Goal: Check status: Check status

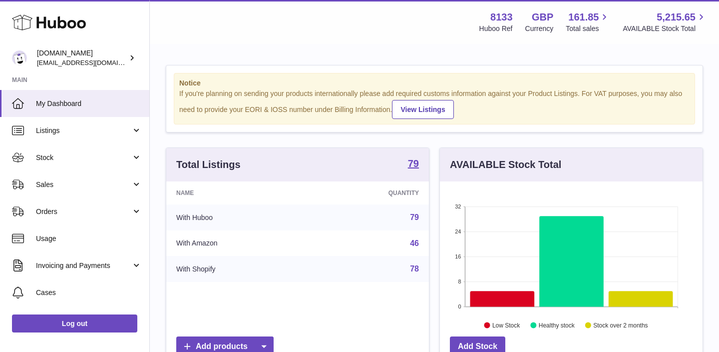
scroll to position [156, 263]
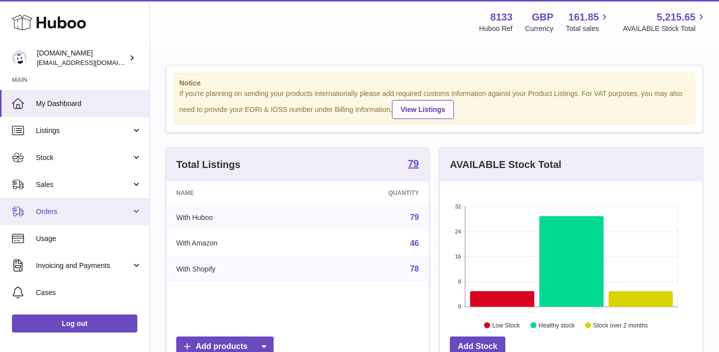
click at [116, 210] on span "Orders" at bounding box center [83, 211] width 95 height 9
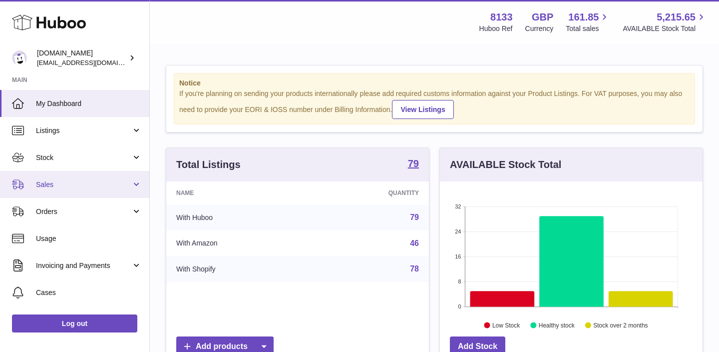
click at [121, 183] on span "Sales" at bounding box center [83, 184] width 95 height 9
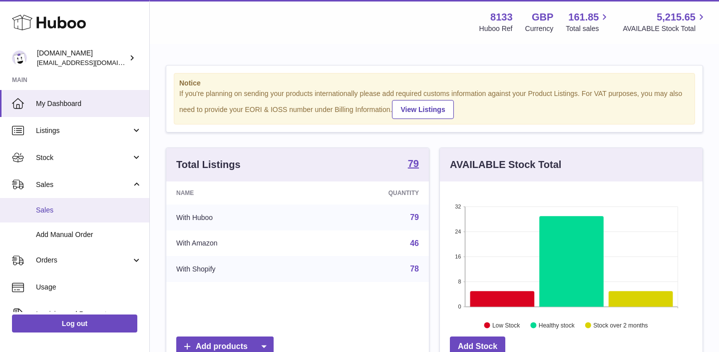
click at [78, 210] on span "Sales" at bounding box center [89, 209] width 106 height 9
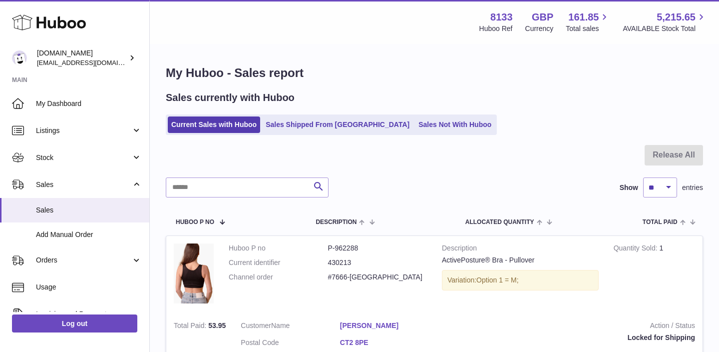
click at [403, 114] on div "Sales currently with Huboo Current Sales with Huboo Sales Shipped From Huboo Sa…" at bounding box center [434, 113] width 537 height 44
click at [415, 124] on link "Sales Not With Huboo" at bounding box center [455, 124] width 80 height 16
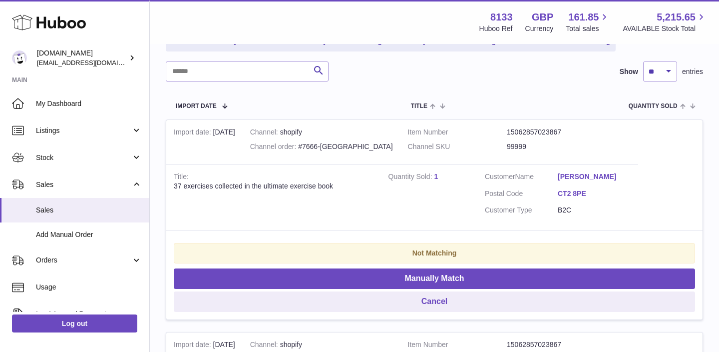
scroll to position [144, 0]
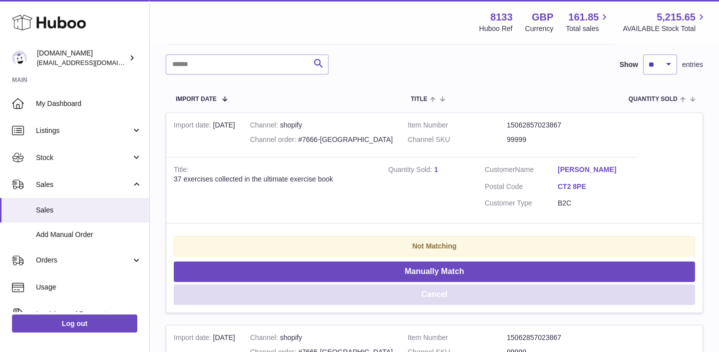
click at [355, 298] on button "Cancel" at bounding box center [434, 294] width 521 height 20
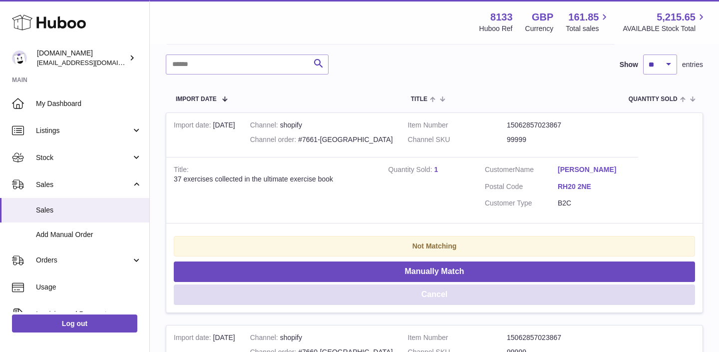
click at [355, 298] on button "Cancel" at bounding box center [434, 294] width 521 height 20
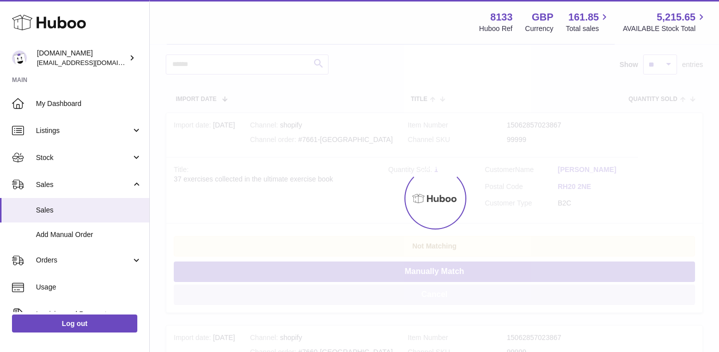
click at [355, 298] on button "Cancel" at bounding box center [434, 294] width 521 height 20
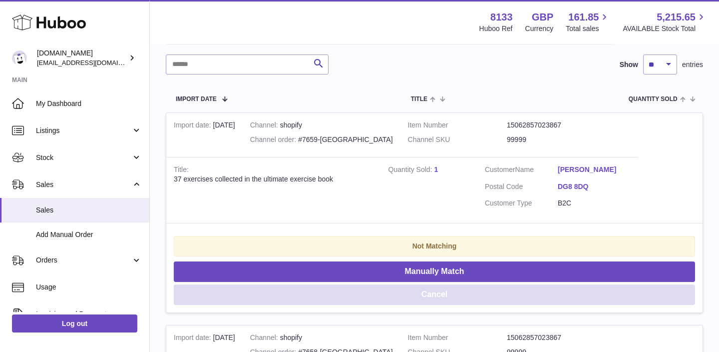
click at [355, 298] on button "Cancel" at bounding box center [434, 294] width 521 height 20
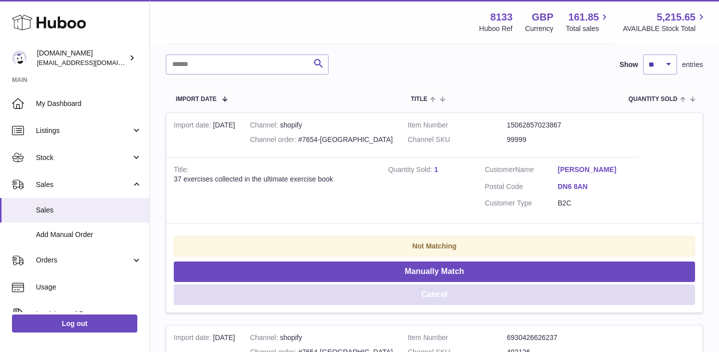
click at [355, 298] on button "Cancel" at bounding box center [434, 294] width 521 height 20
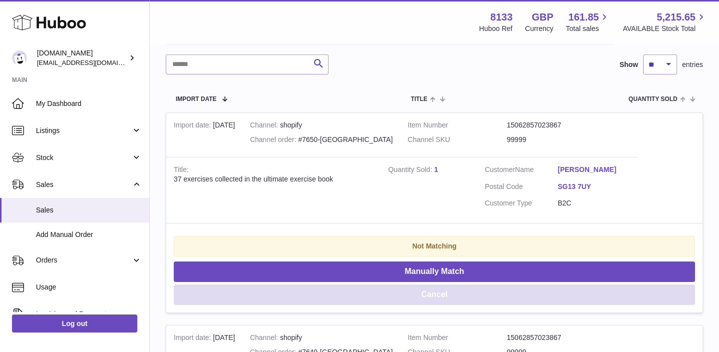
click at [355, 298] on button "Cancel" at bounding box center [434, 294] width 521 height 20
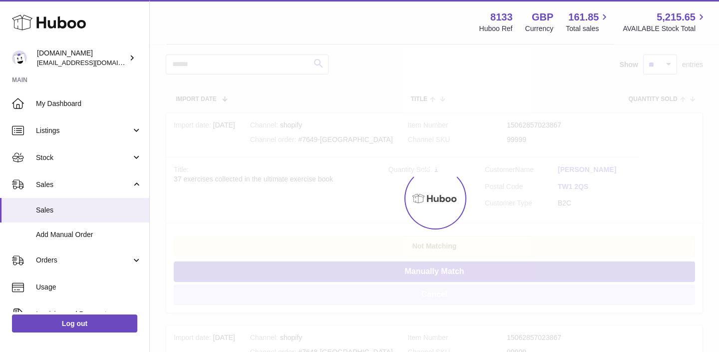
click at [355, 298] on div at bounding box center [434, 198] width 569 height 307
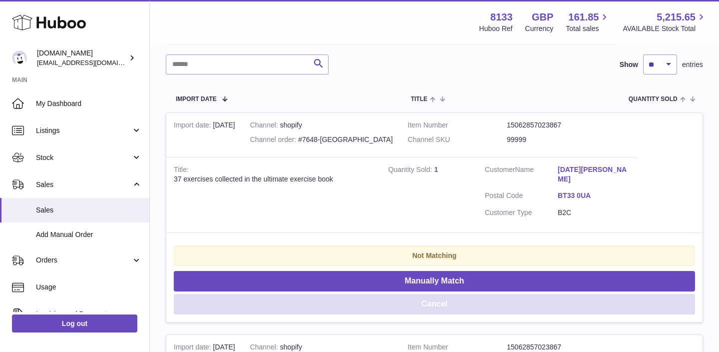
click at [355, 298] on button "Cancel" at bounding box center [434, 304] width 521 height 20
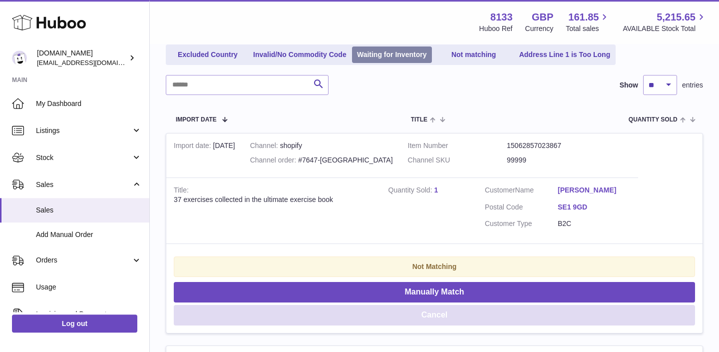
scroll to position [195, 0]
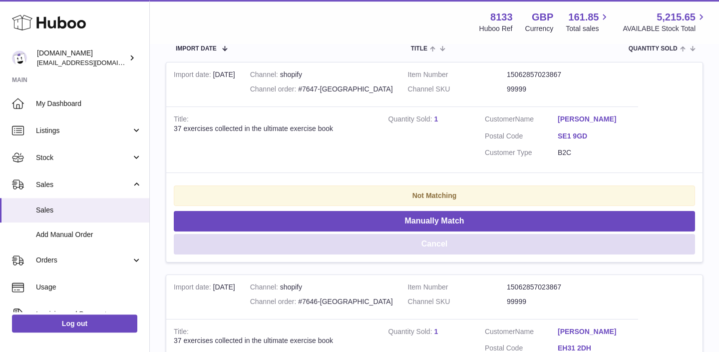
click at [363, 244] on button "Cancel" at bounding box center [434, 244] width 521 height 20
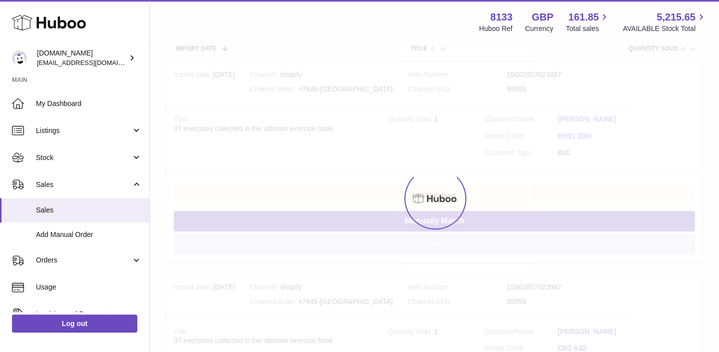
click at [363, 244] on div at bounding box center [434, 198] width 569 height 307
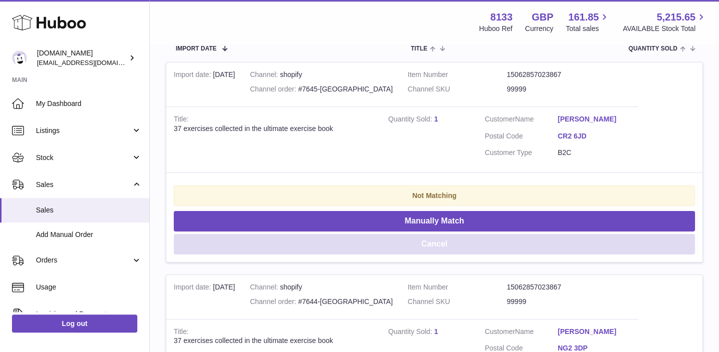
click at [363, 244] on button "Cancel" at bounding box center [434, 244] width 521 height 20
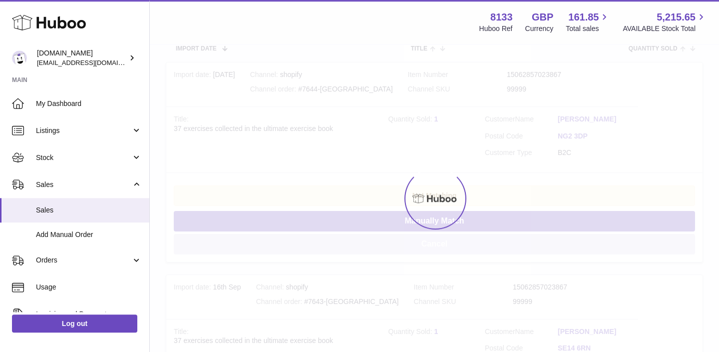
click at [363, 244] on div at bounding box center [434, 198] width 569 height 307
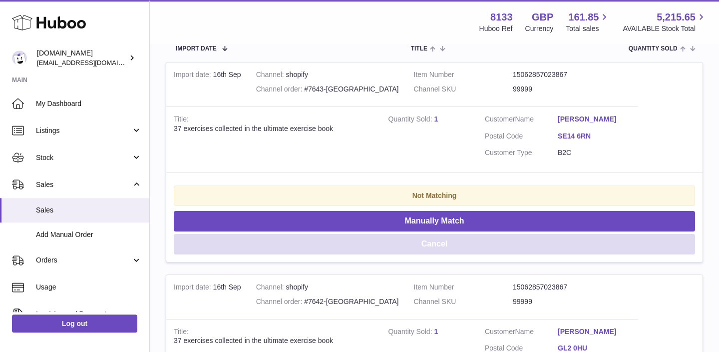
click at [363, 244] on button "Cancel" at bounding box center [434, 244] width 521 height 20
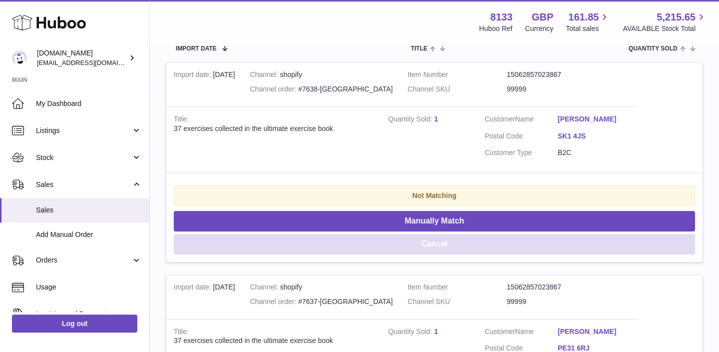
click at [363, 244] on button "Cancel" at bounding box center [434, 244] width 521 height 20
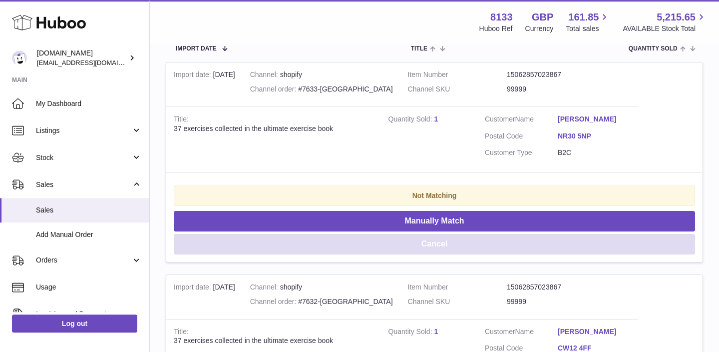
click at [363, 244] on button "Cancel" at bounding box center [434, 244] width 521 height 20
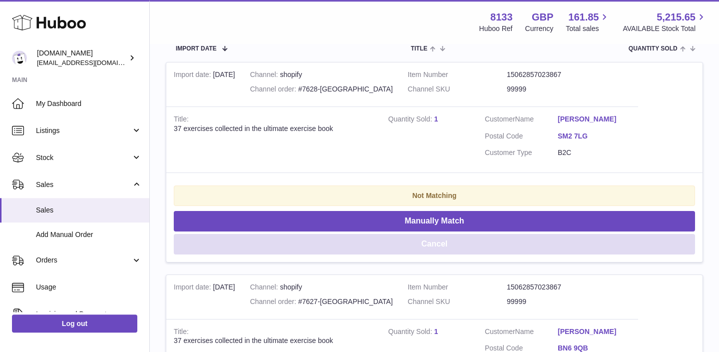
click at [363, 244] on button "Cancel" at bounding box center [434, 244] width 521 height 20
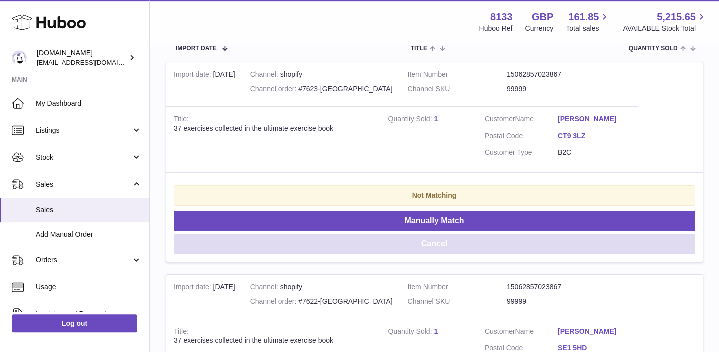
click at [363, 244] on button "Cancel" at bounding box center [434, 244] width 521 height 20
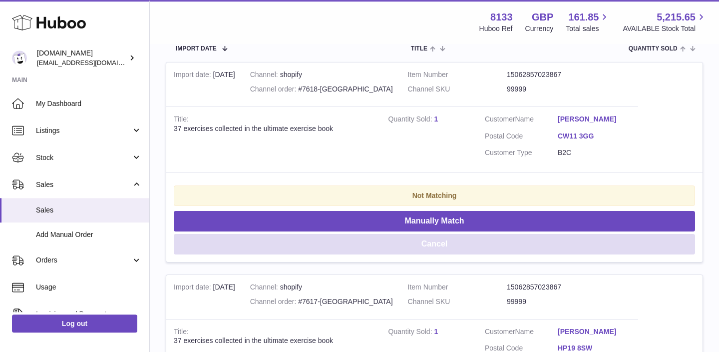
click at [363, 244] on button "Cancel" at bounding box center [434, 244] width 521 height 20
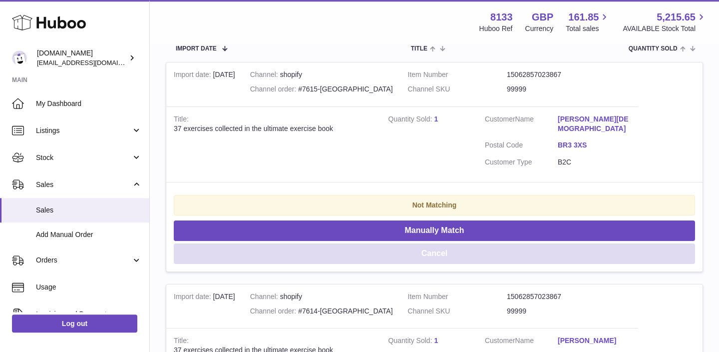
click at [363, 244] on button "Cancel" at bounding box center [434, 253] width 521 height 20
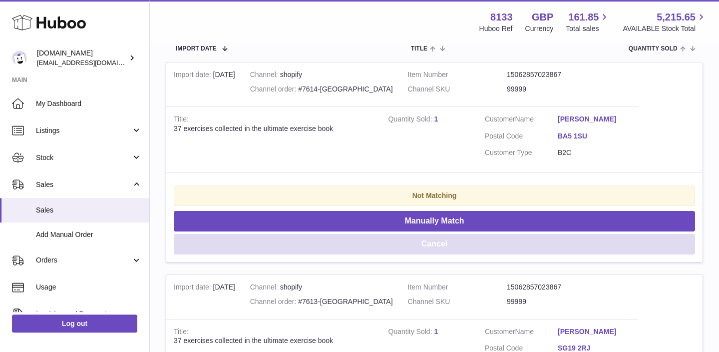
click at [336, 246] on button "Cancel" at bounding box center [434, 244] width 521 height 20
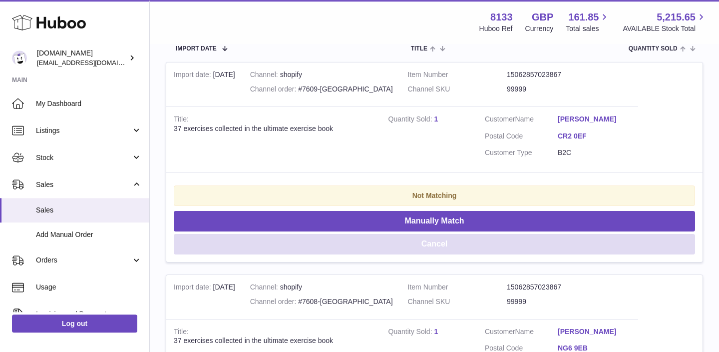
click at [336, 246] on button "Cancel" at bounding box center [434, 244] width 521 height 20
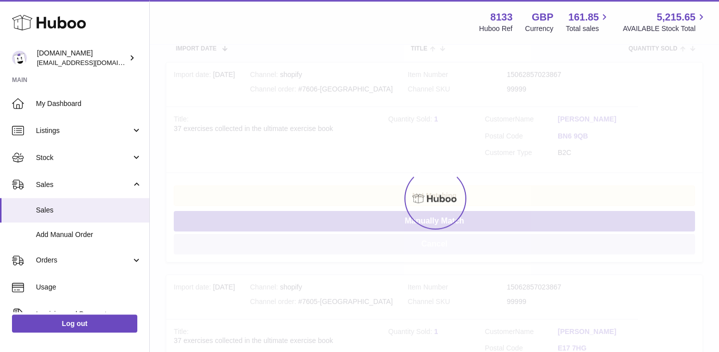
click at [336, 246] on button "Cancel" at bounding box center [434, 244] width 521 height 20
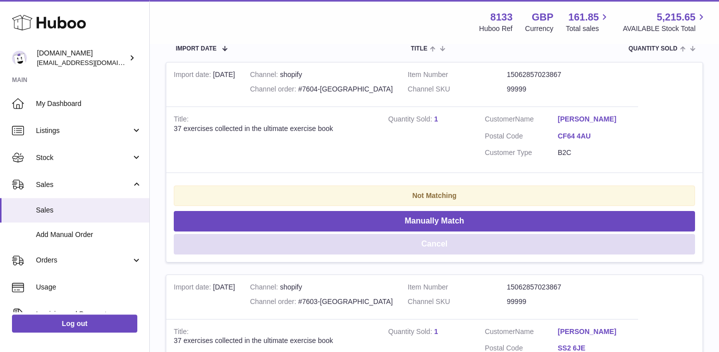
click at [336, 246] on button "Cancel" at bounding box center [434, 244] width 521 height 20
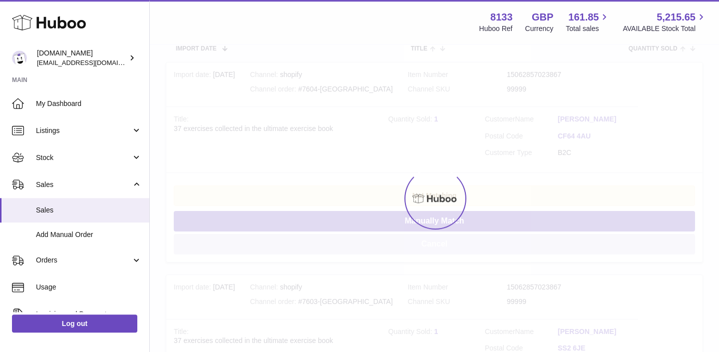
click at [336, 246] on button "Cancel" at bounding box center [434, 244] width 521 height 20
click at [336, 246] on div at bounding box center [434, 198] width 569 height 307
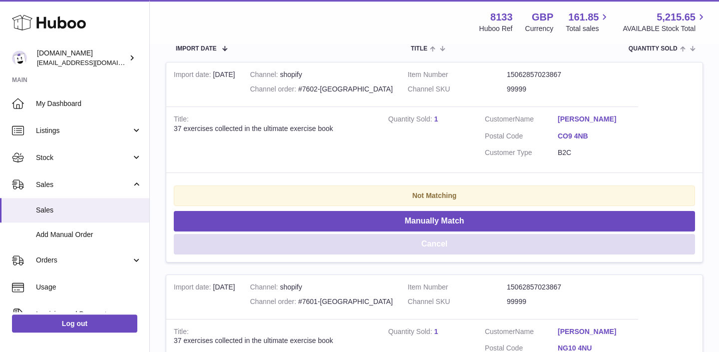
click at [336, 246] on button "Cancel" at bounding box center [434, 244] width 521 height 20
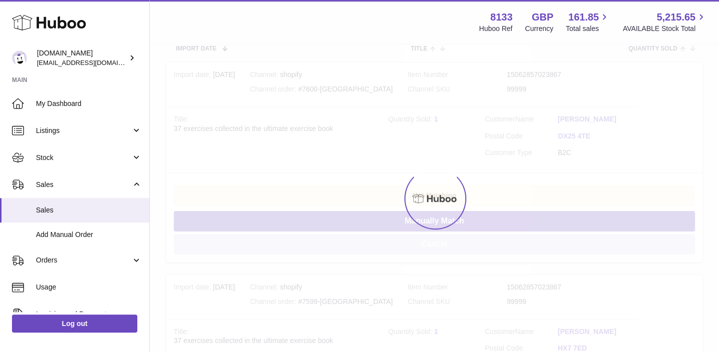
click at [336, 246] on div at bounding box center [434, 198] width 569 height 307
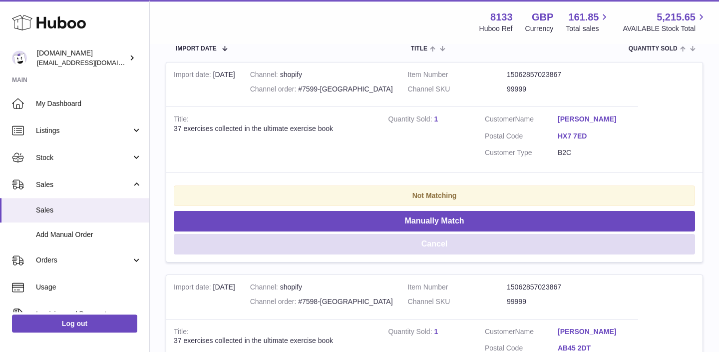
click at [336, 246] on button "Cancel" at bounding box center [434, 244] width 521 height 20
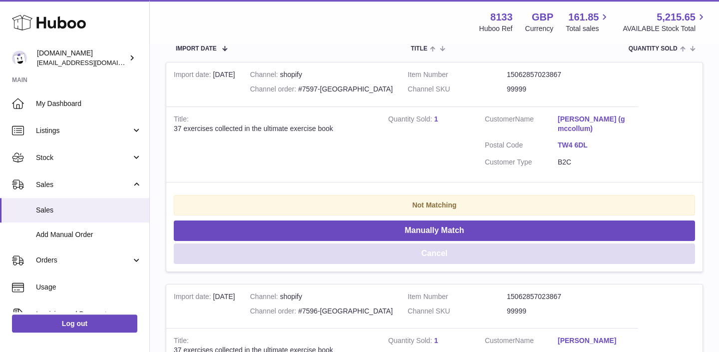
click at [336, 246] on button "Cancel" at bounding box center [434, 253] width 521 height 20
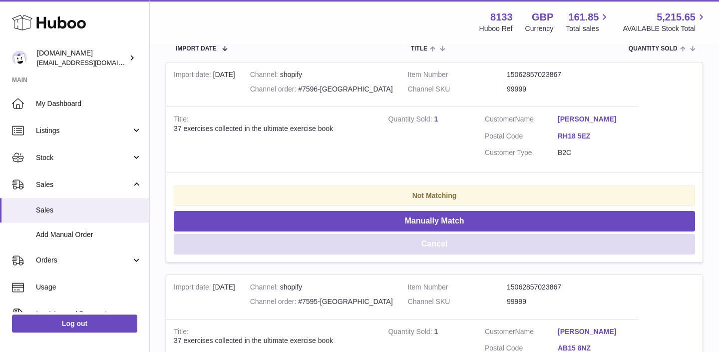
click at [336, 246] on button "Cancel" at bounding box center [434, 244] width 521 height 20
click at [337, 246] on button "Cancel" at bounding box center [434, 244] width 521 height 20
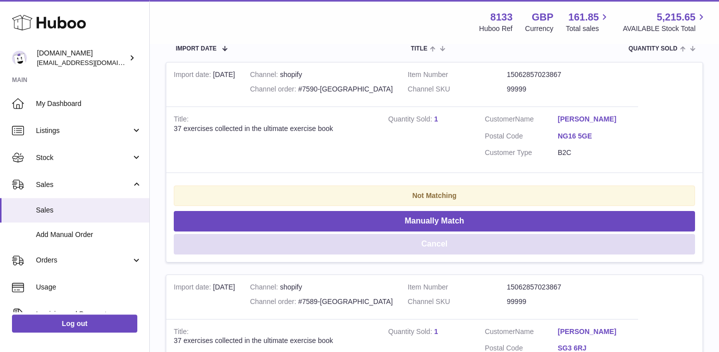
click at [337, 246] on button "Cancel" at bounding box center [434, 244] width 521 height 20
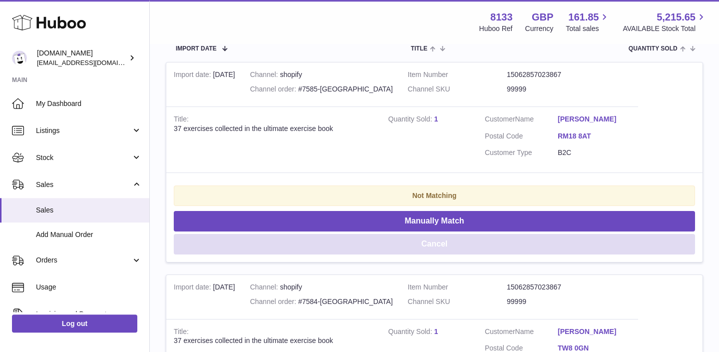
click at [337, 246] on button "Cancel" at bounding box center [434, 244] width 521 height 20
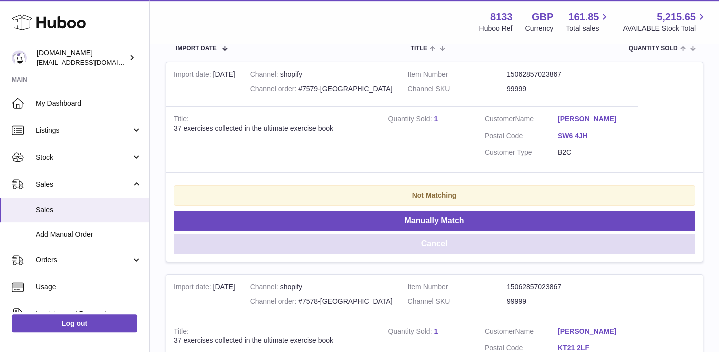
click at [337, 246] on button "Cancel" at bounding box center [434, 244] width 521 height 20
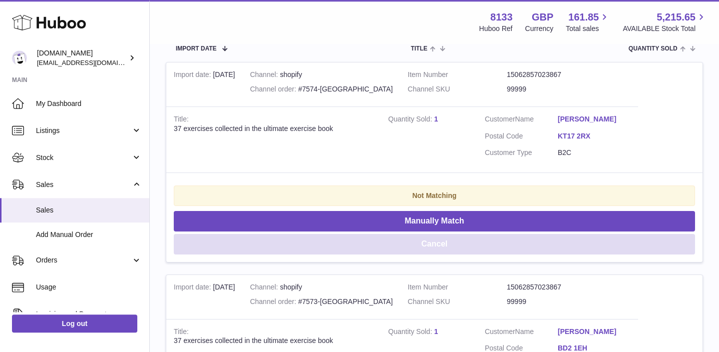
click at [337, 246] on button "Cancel" at bounding box center [434, 244] width 521 height 20
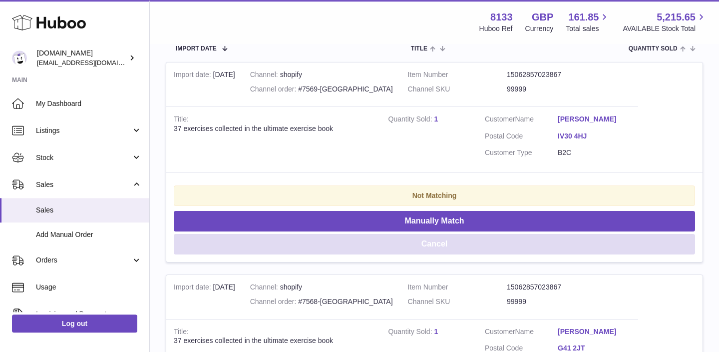
click at [337, 246] on button "Cancel" at bounding box center [434, 244] width 521 height 20
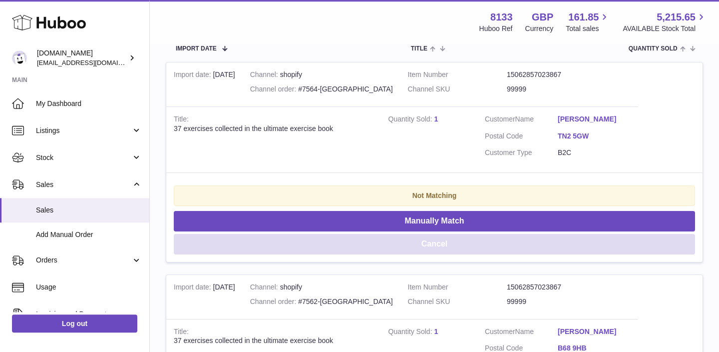
click at [337, 246] on button "Cancel" at bounding box center [434, 244] width 521 height 20
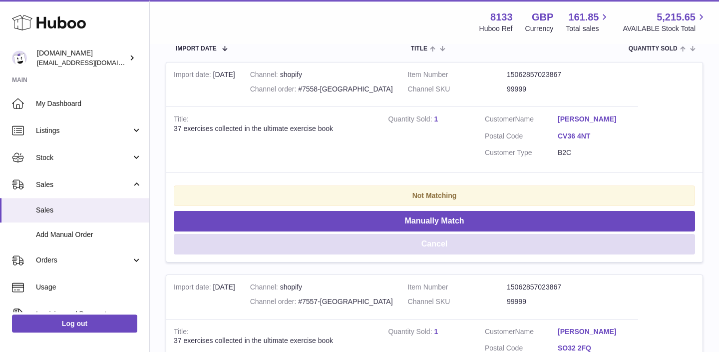
click at [337, 246] on button "Cancel" at bounding box center [434, 244] width 521 height 20
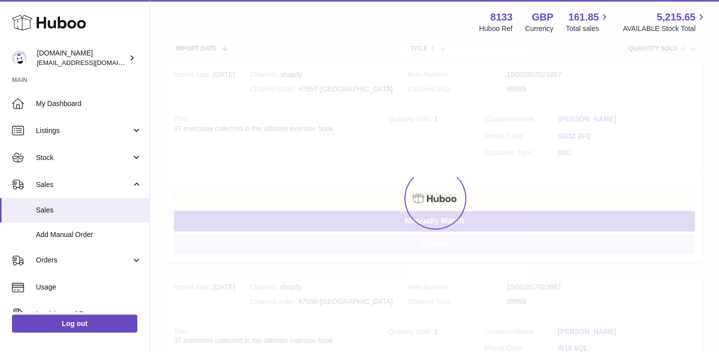
click at [337, 246] on div at bounding box center [434, 198] width 569 height 307
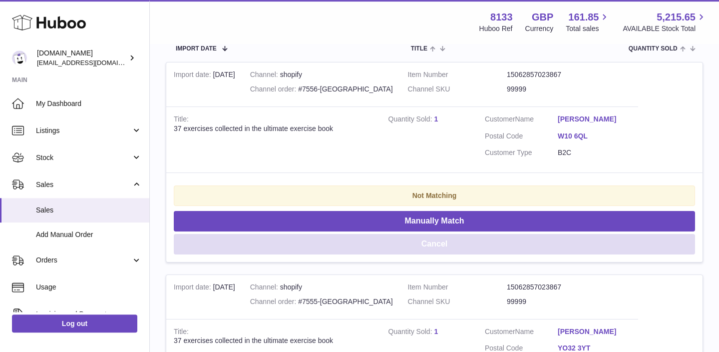
click at [337, 246] on button "Cancel" at bounding box center [434, 244] width 521 height 20
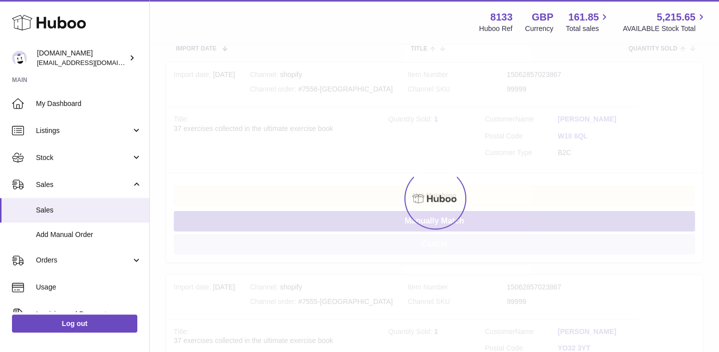
click at [337, 246] on div at bounding box center [434, 198] width 569 height 307
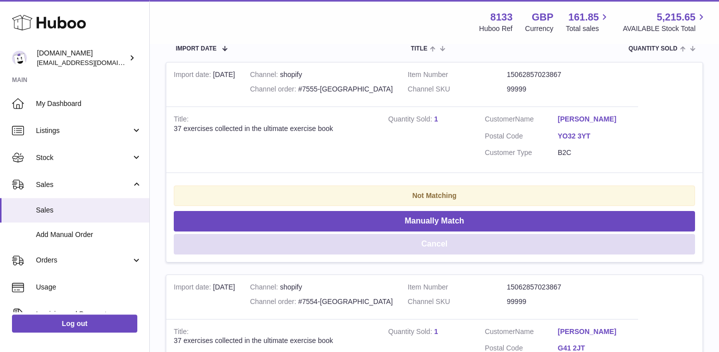
click at [337, 246] on button "Cancel" at bounding box center [434, 244] width 521 height 20
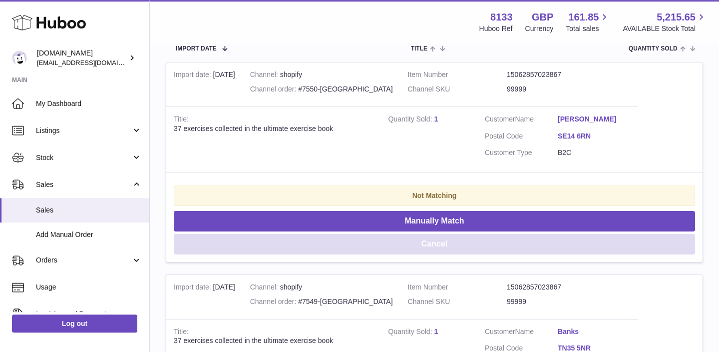
click at [337, 246] on button "Cancel" at bounding box center [434, 244] width 521 height 20
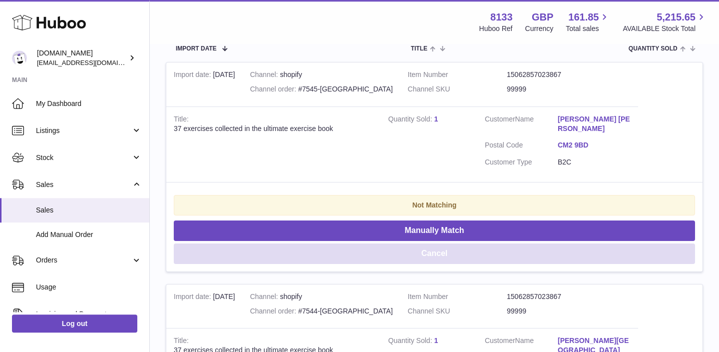
click at [337, 246] on button "Cancel" at bounding box center [434, 253] width 521 height 20
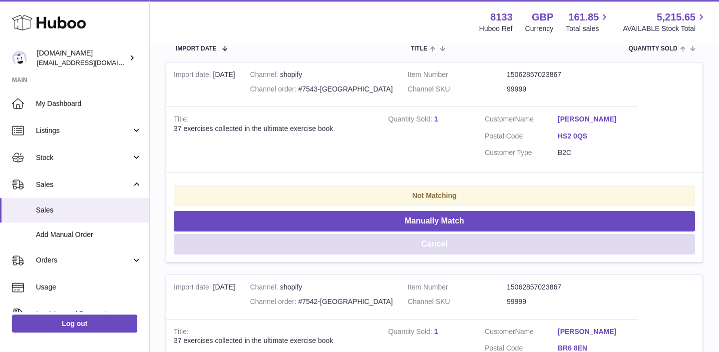
click at [334, 251] on button "Cancel" at bounding box center [434, 244] width 521 height 20
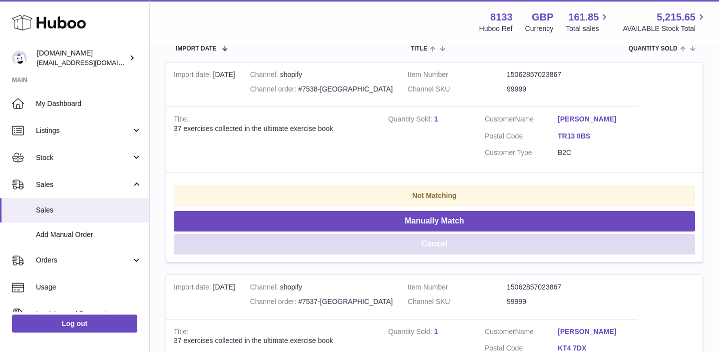
click at [334, 251] on button "Cancel" at bounding box center [434, 244] width 521 height 20
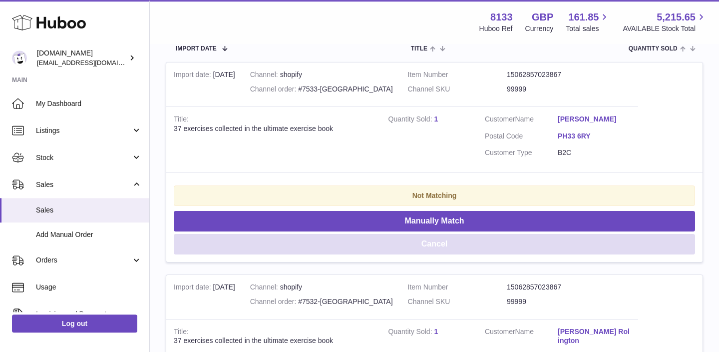
click at [334, 251] on button "Cancel" at bounding box center [434, 244] width 521 height 20
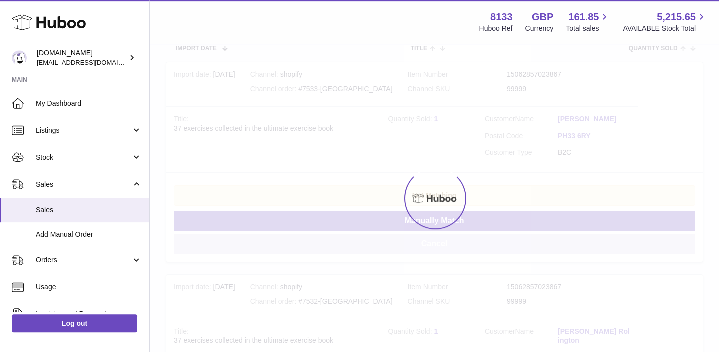
click at [334, 251] on div at bounding box center [434, 198] width 569 height 307
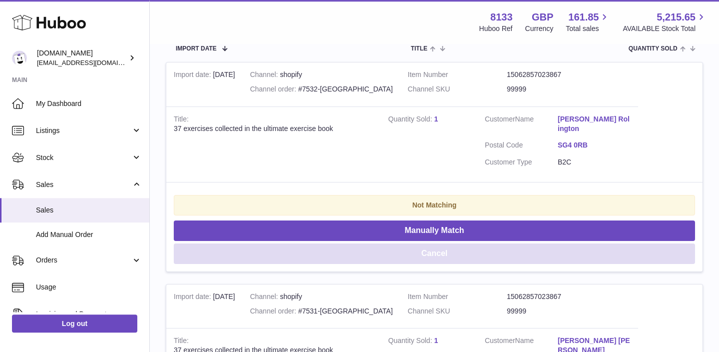
click at [334, 251] on button "Cancel" at bounding box center [434, 253] width 521 height 20
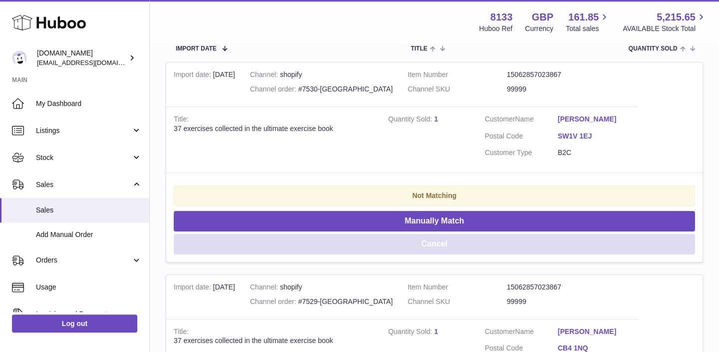
click at [334, 251] on button "Cancel" at bounding box center [434, 244] width 521 height 20
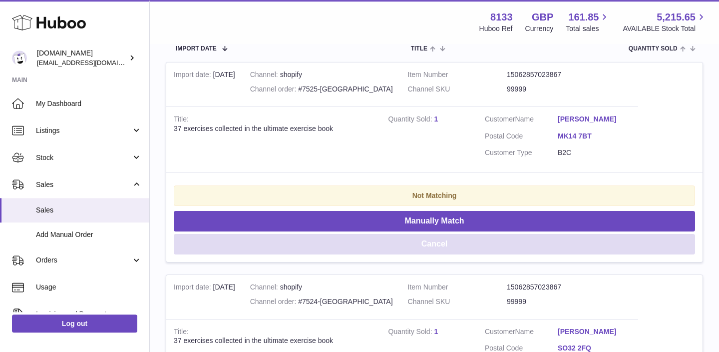
click at [334, 251] on button "Cancel" at bounding box center [434, 244] width 521 height 20
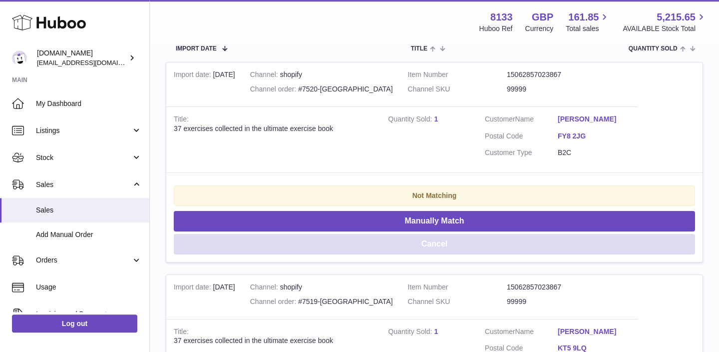
click at [334, 251] on button "Cancel" at bounding box center [434, 244] width 521 height 20
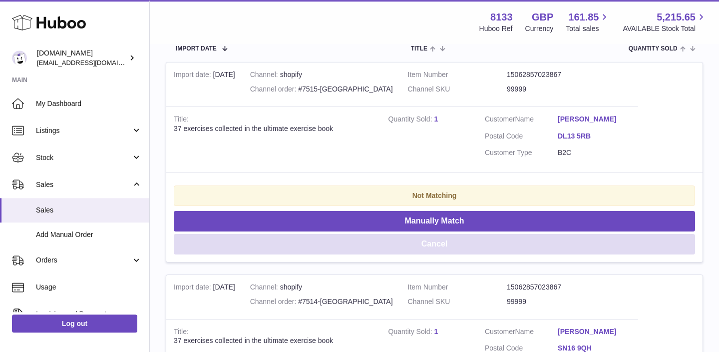
click at [334, 251] on button "Cancel" at bounding box center [434, 244] width 521 height 20
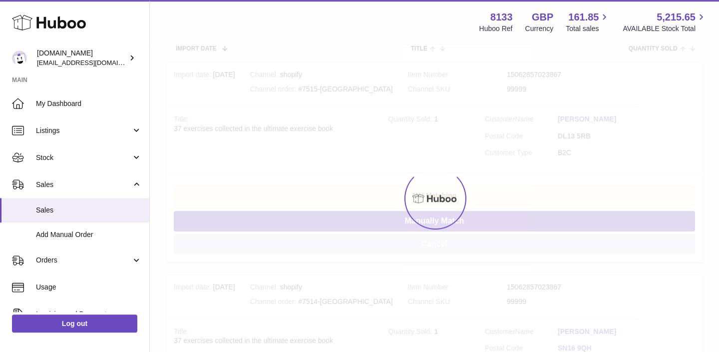
click at [334, 251] on div at bounding box center [434, 198] width 569 height 307
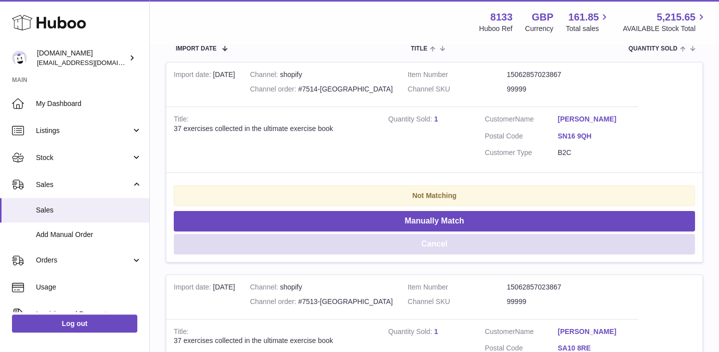
click at [334, 251] on button "Cancel" at bounding box center [434, 244] width 521 height 20
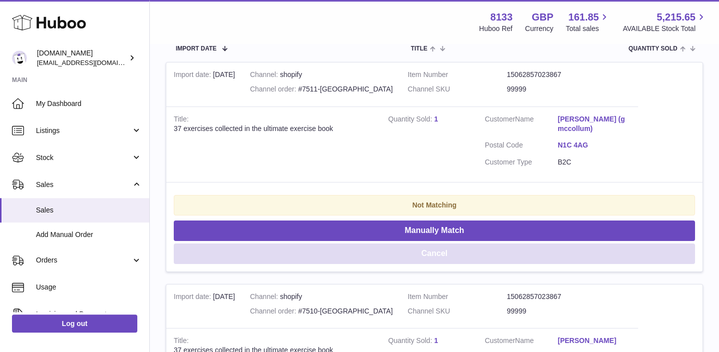
click at [334, 251] on button "Cancel" at bounding box center [434, 253] width 521 height 20
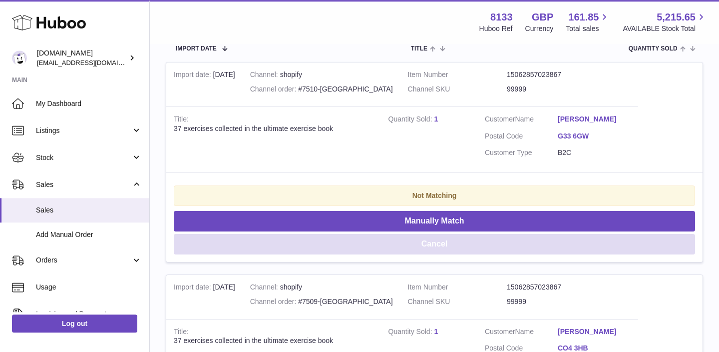
click at [334, 251] on button "Cancel" at bounding box center [434, 244] width 521 height 20
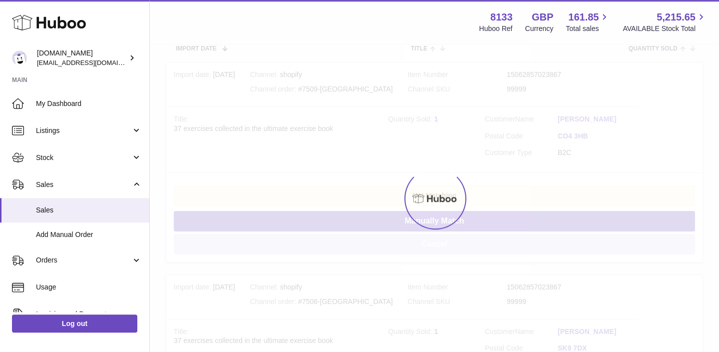
click at [334, 251] on div at bounding box center [434, 198] width 569 height 307
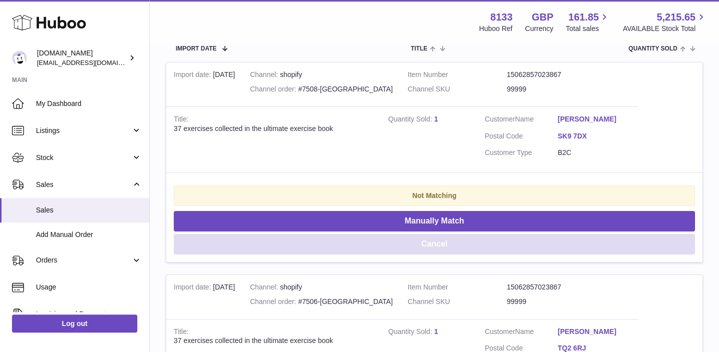
click at [334, 251] on button "Cancel" at bounding box center [434, 244] width 521 height 20
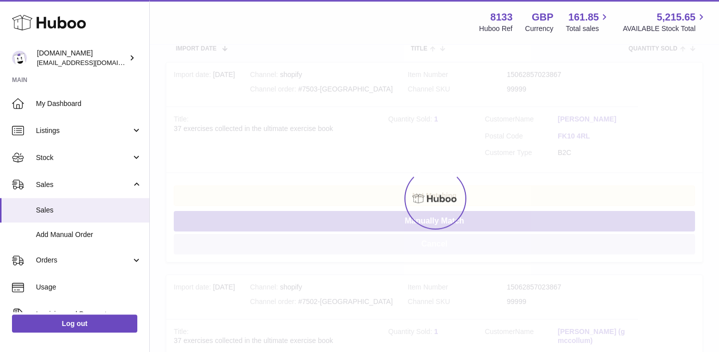
click at [334, 251] on div at bounding box center [434, 198] width 569 height 307
click at [334, 251] on button "Cancel" at bounding box center [434, 244] width 521 height 20
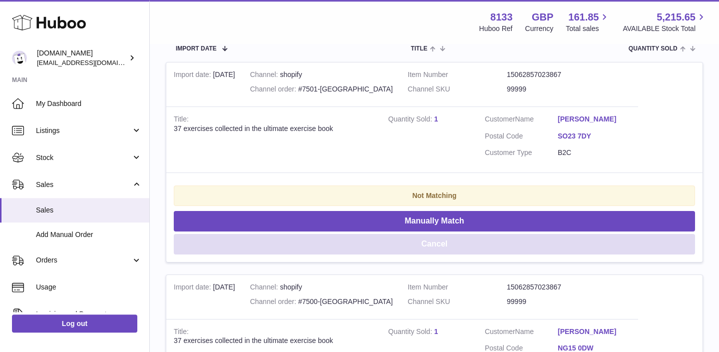
click at [334, 251] on button "Cancel" at bounding box center [434, 244] width 521 height 20
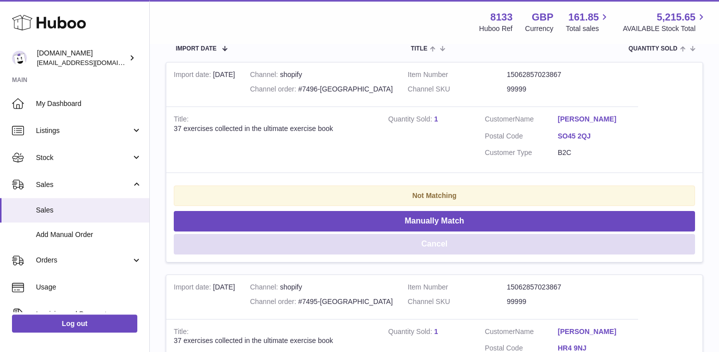
click at [334, 251] on button "Cancel" at bounding box center [434, 244] width 521 height 20
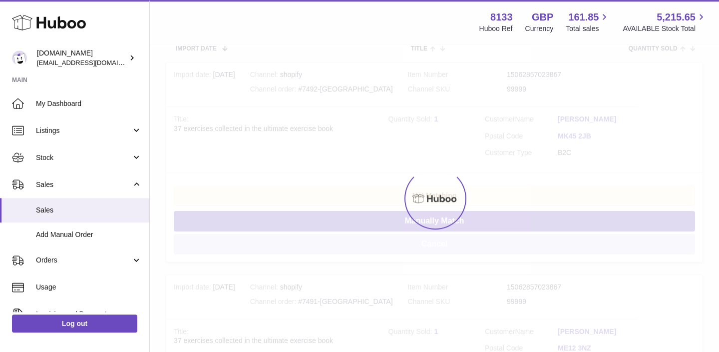
click at [334, 251] on div at bounding box center [434, 198] width 569 height 307
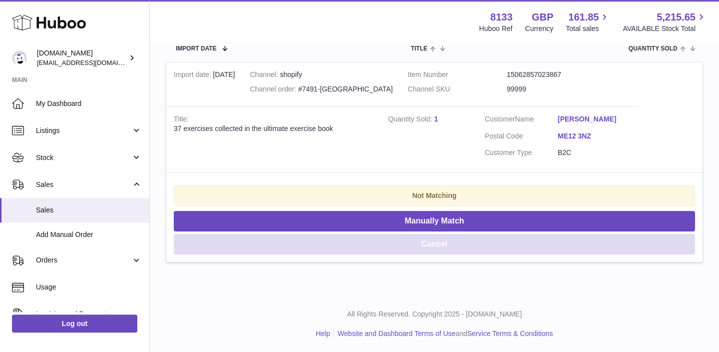
click at [334, 251] on button "Cancel" at bounding box center [434, 244] width 521 height 20
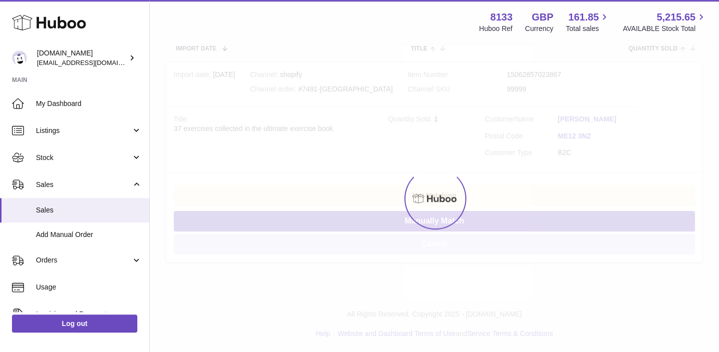
scroll to position [0, 0]
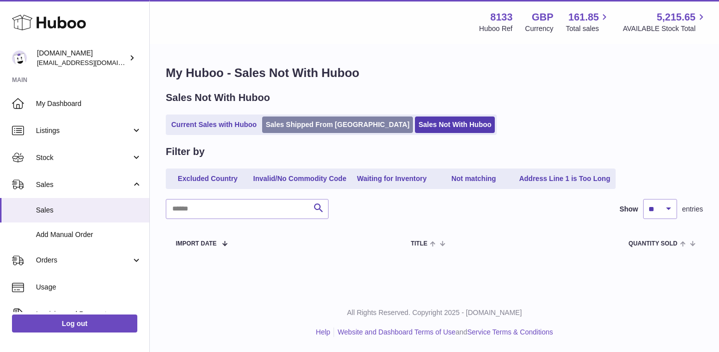
click at [288, 125] on link "Sales Shipped From [GEOGRAPHIC_DATA]" at bounding box center [337, 124] width 151 height 16
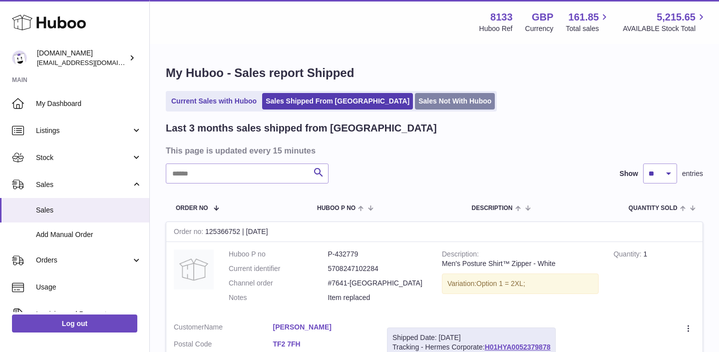
click at [415, 109] on link "Sales Not With Huboo" at bounding box center [455, 101] width 80 height 16
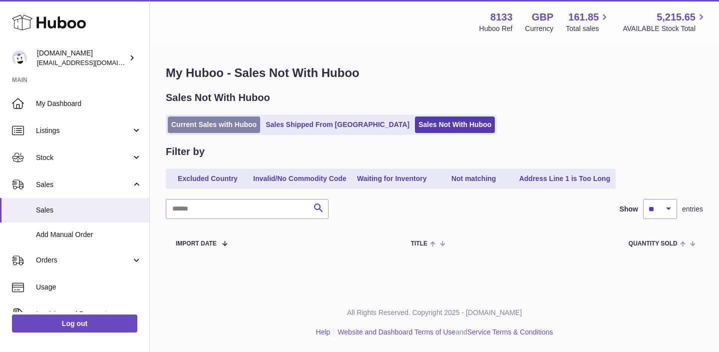
click at [223, 129] on link "Current Sales with Huboo" at bounding box center [214, 124] width 92 height 16
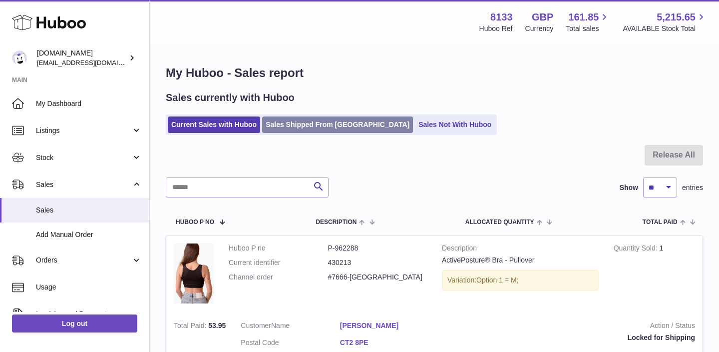
click at [301, 128] on link "Sales Shipped From [GEOGRAPHIC_DATA]" at bounding box center [337, 124] width 151 height 16
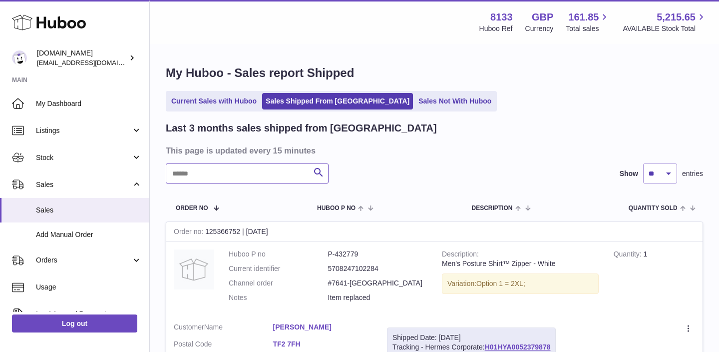
click at [247, 181] on input "text" at bounding box center [247, 173] width 163 height 20
paste input "****"
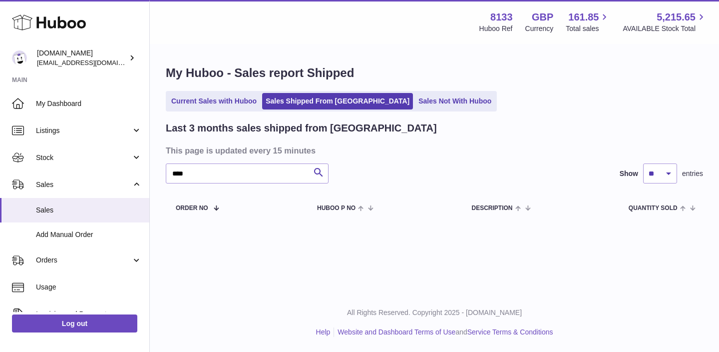
click at [206, 184] on div "Last 3 months sales shipped from [GEOGRAPHIC_DATA] This page is updated every 1…" at bounding box center [434, 171] width 537 height 100
click at [206, 175] on input "****" at bounding box center [247, 173] width 163 height 20
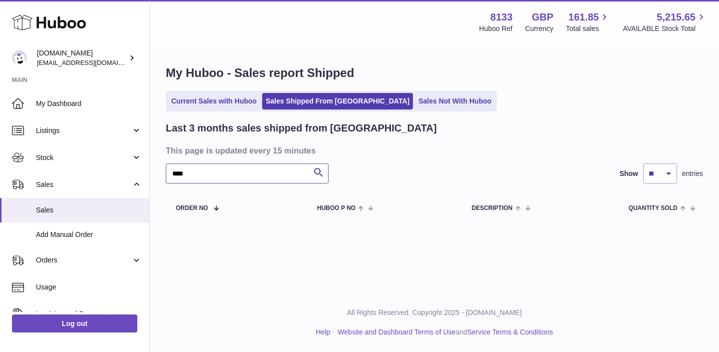
paste input "********"
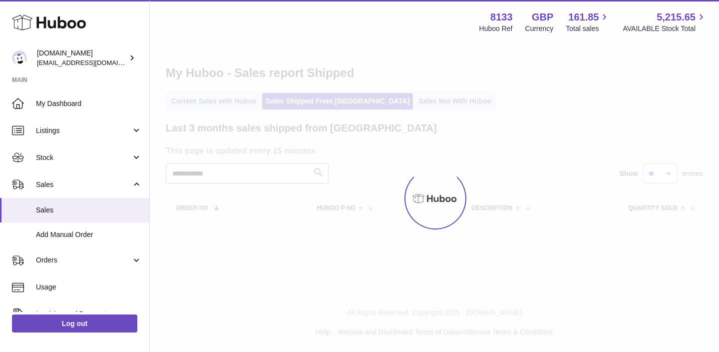
type input "**********"
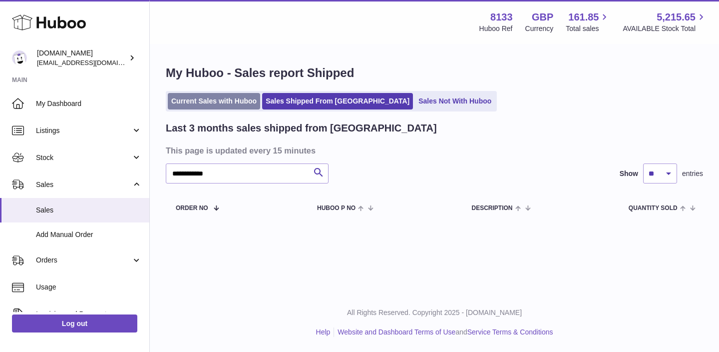
click at [192, 96] on link "Current Sales with Huboo" at bounding box center [214, 101] width 92 height 16
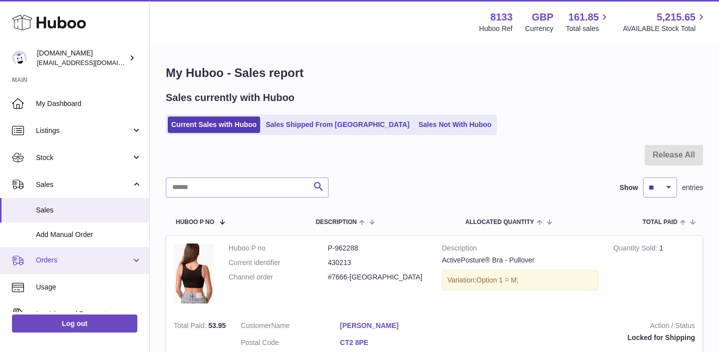
click at [49, 252] on link "Orders" at bounding box center [74, 260] width 149 height 27
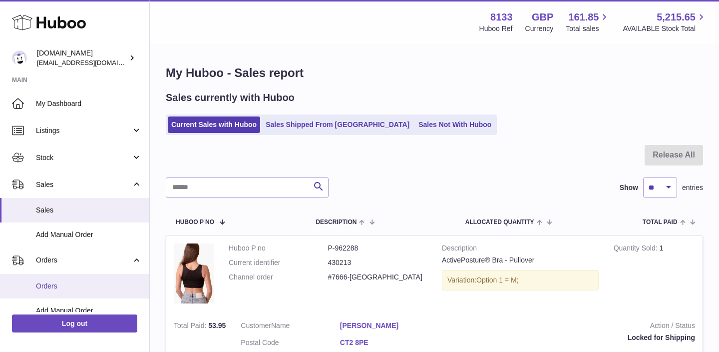
click at [50, 289] on span "Orders" at bounding box center [89, 285] width 106 height 9
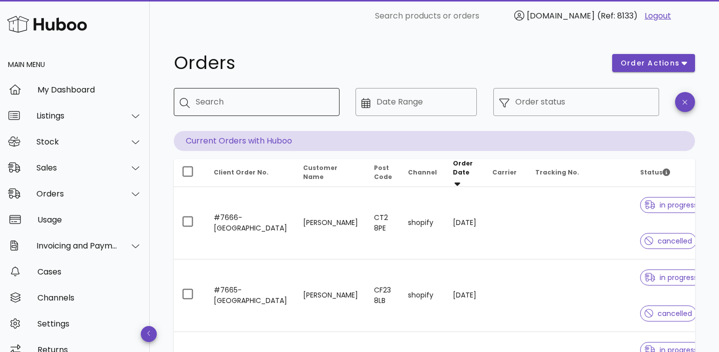
click at [268, 115] on div "Search" at bounding box center [264, 102] width 136 height 28
paste input "**********"
type input "**********"
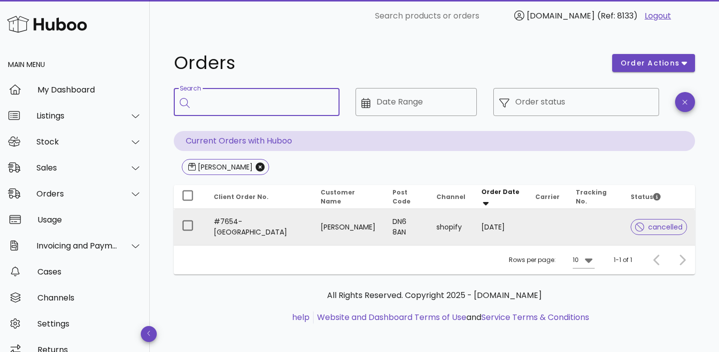
click at [313, 228] on td "[PERSON_NAME]" at bounding box center [349, 227] width 72 height 36
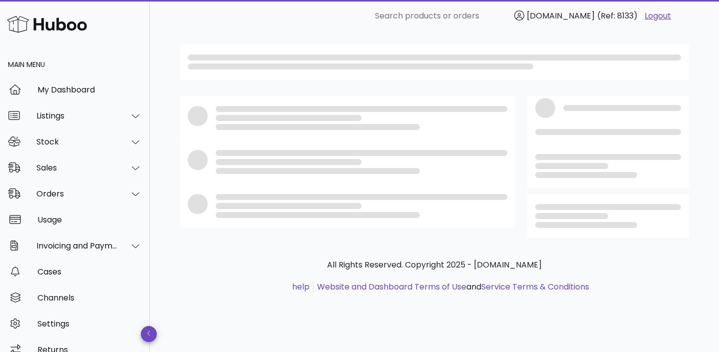
click at [284, 228] on div at bounding box center [348, 167] width 348 height 154
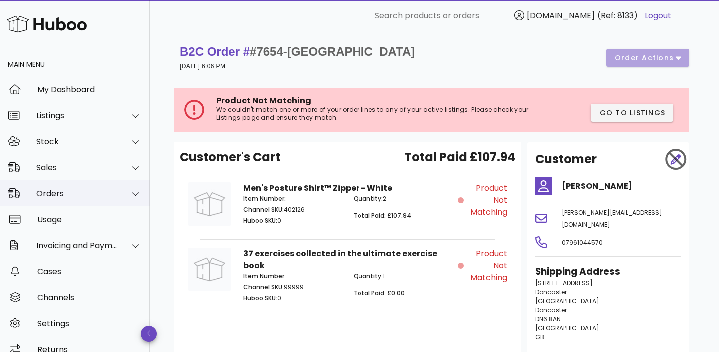
click at [129, 195] on div at bounding box center [130, 193] width 24 height 25
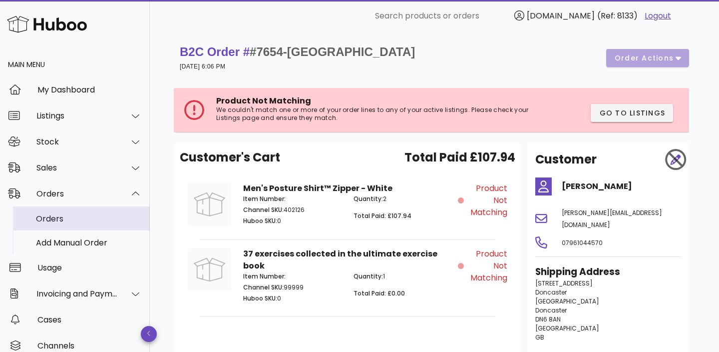
click at [100, 222] on div "Orders" at bounding box center [89, 218] width 106 height 9
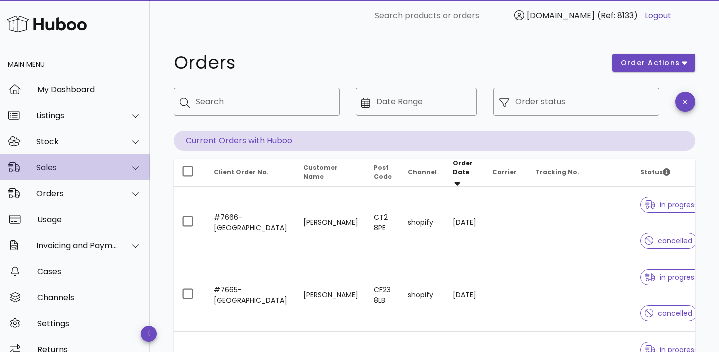
click at [84, 172] on div "Sales" at bounding box center [76, 167] width 81 height 9
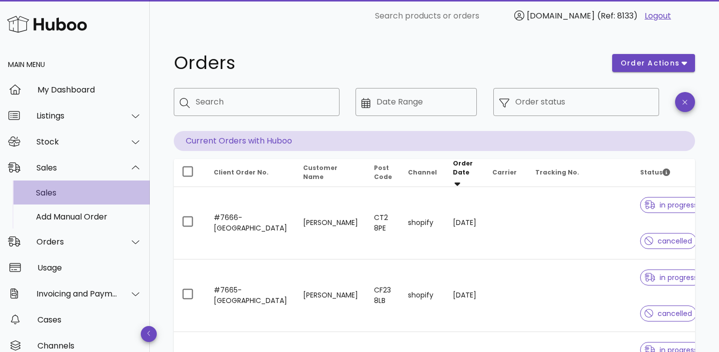
click at [74, 194] on div "Sales" at bounding box center [89, 192] width 106 height 9
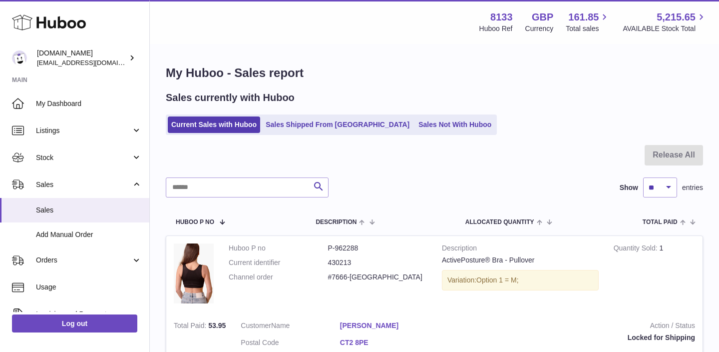
click at [325, 107] on div "Sales currently with Huboo Current Sales with Huboo Sales Shipped From Huboo Sa…" at bounding box center [434, 113] width 537 height 44
click at [325, 118] on link "Sales Shipped From [GEOGRAPHIC_DATA]" at bounding box center [337, 124] width 151 height 16
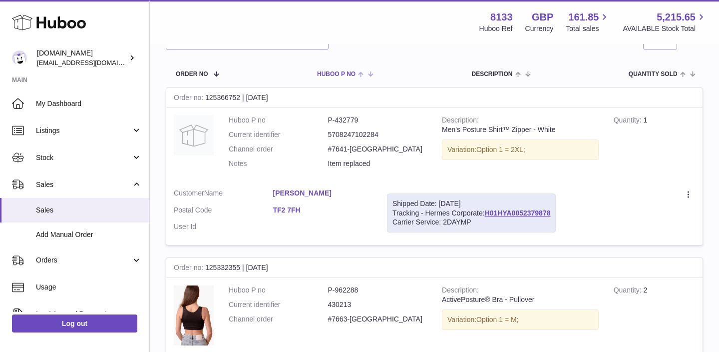
scroll to position [137, 0]
